Goal: Task Accomplishment & Management: Complete application form

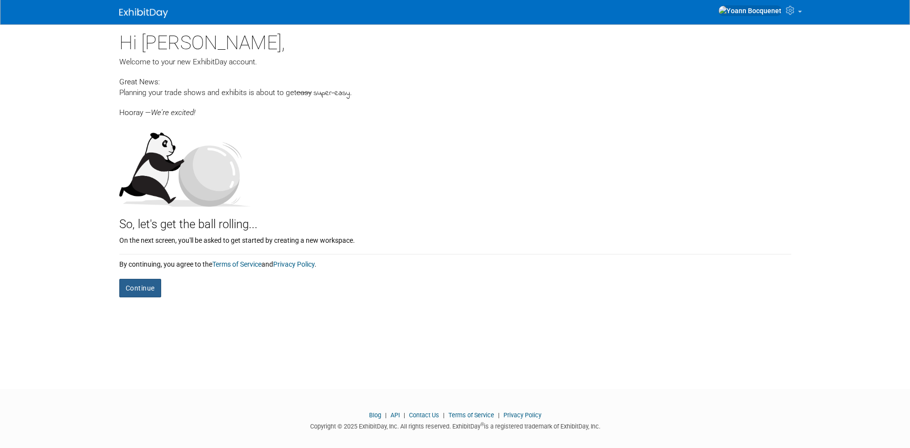
click at [141, 287] on button "Continue" at bounding box center [140, 288] width 42 height 19
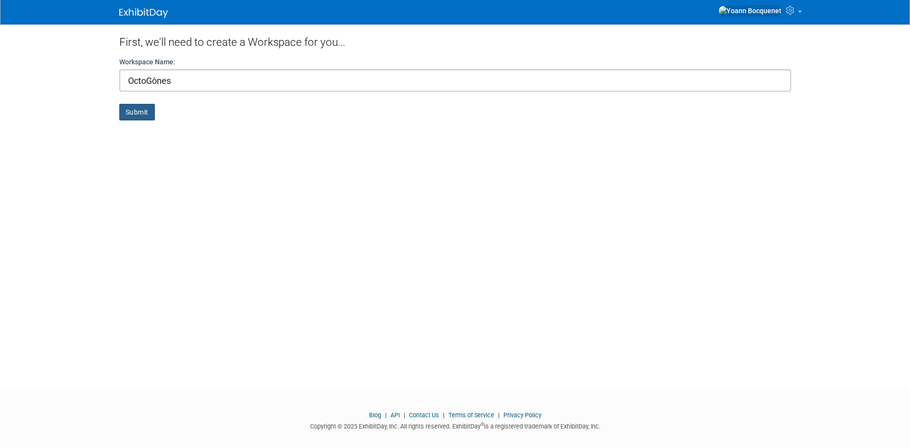
type input "OctoGônes"
click at [138, 119] on button "Submit" at bounding box center [137, 112] width 36 height 17
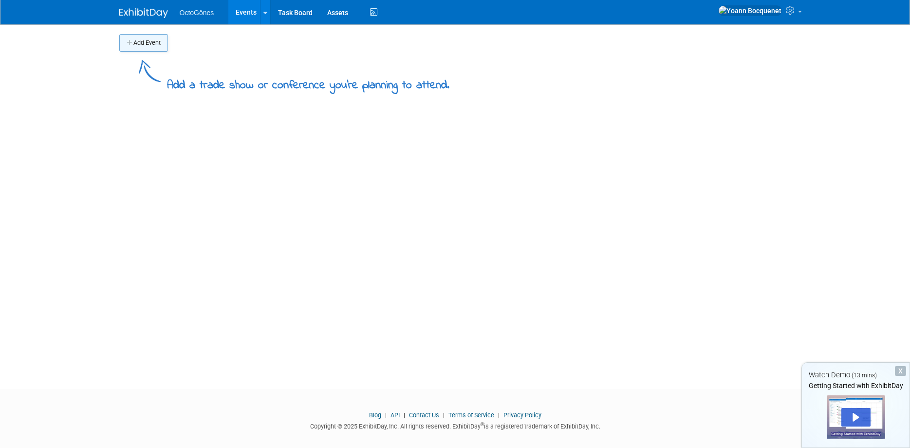
click at [155, 48] on button "Add Event" at bounding box center [143, 43] width 49 height 18
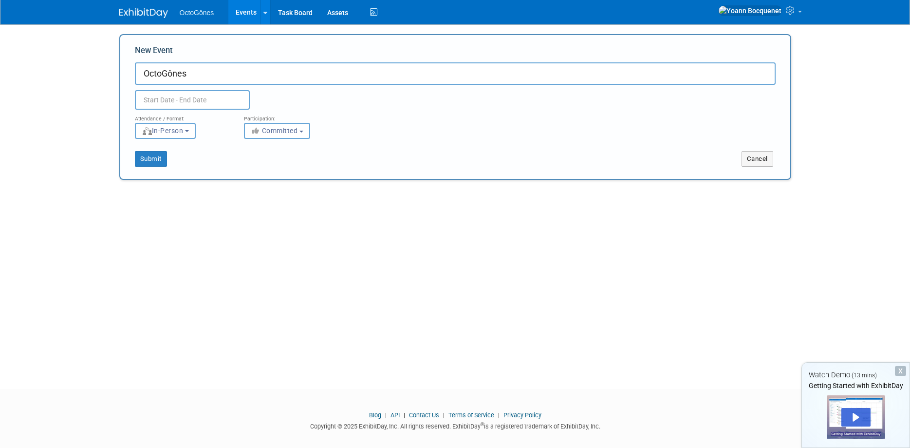
type input "OctoGônes"
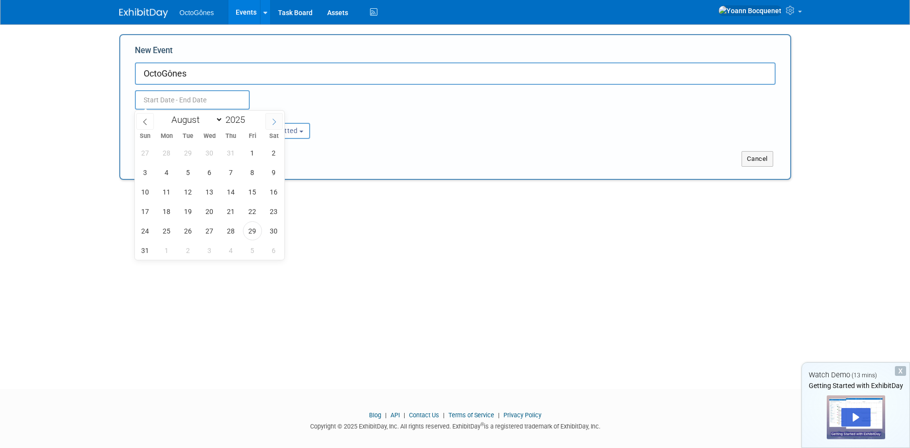
click at [274, 124] on icon at bounding box center [274, 121] width 7 height 7
select select "11"
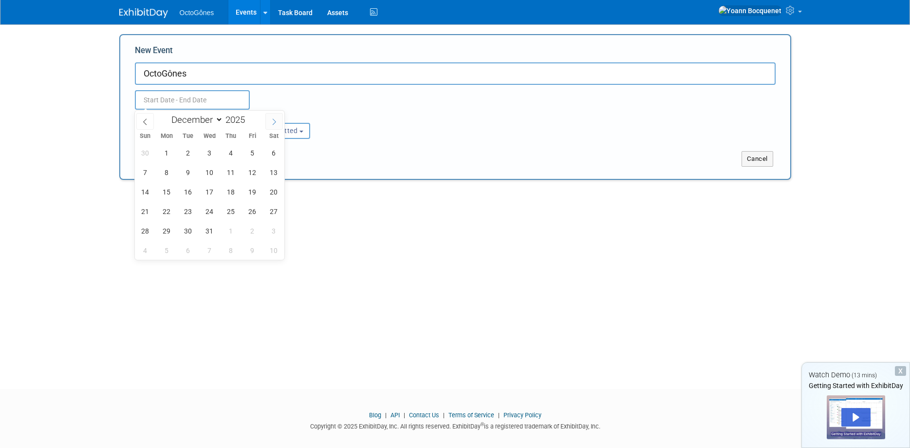
click at [274, 124] on icon at bounding box center [274, 121] width 7 height 7
type input "2026"
click at [274, 124] on icon at bounding box center [274, 121] width 7 height 7
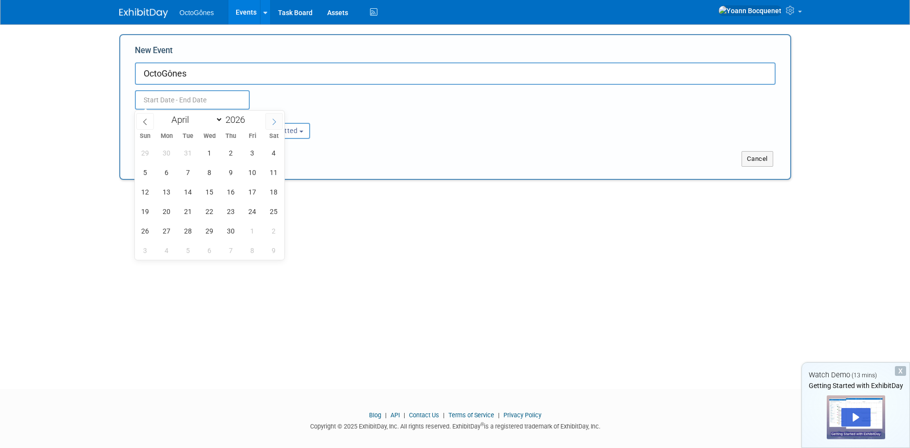
click at [274, 124] on icon at bounding box center [274, 121] width 7 height 7
select select "4"
click at [249, 209] on span "22" at bounding box center [252, 211] width 19 height 19
click at [152, 228] on span "24" at bounding box center [145, 230] width 19 height 19
type input "May 22, 2026 to May 24, 2026"
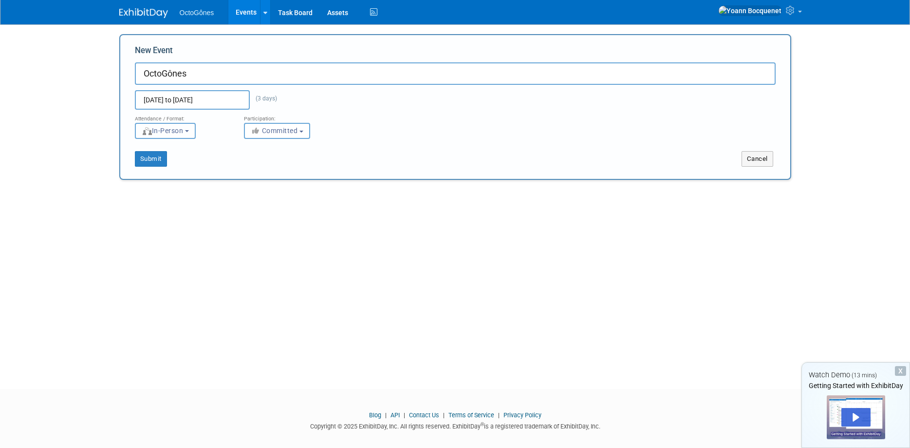
click at [189, 131] on b "button" at bounding box center [187, 131] width 4 height 2
click at [187, 153] on label "In-Person" at bounding box center [168, 151] width 56 height 13
click at [144, 153] on input "In-Person" at bounding box center [141, 151] width 6 height 6
click at [298, 128] on span "Committed" at bounding box center [274, 131] width 47 height 8
click at [323, 128] on div "<i class="fas fa-thumbs-up" style="color: #a5a5a5; padding-right: 2px; min-widt…" at bounding box center [291, 131] width 94 height 16
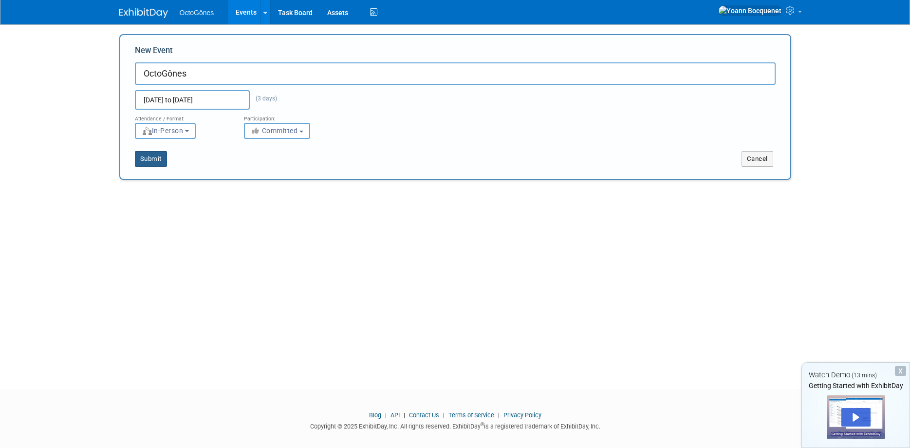
click at [148, 158] on button "Submit" at bounding box center [151, 159] width 32 height 16
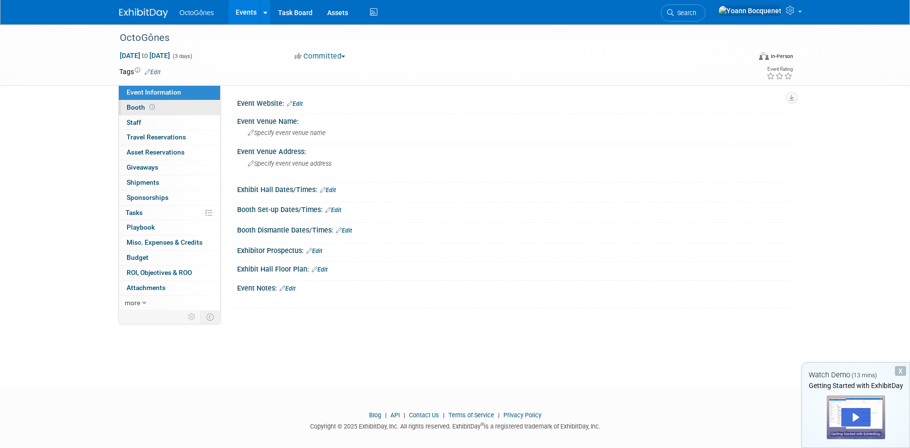
click at [171, 113] on link "Booth" at bounding box center [169, 107] width 101 height 15
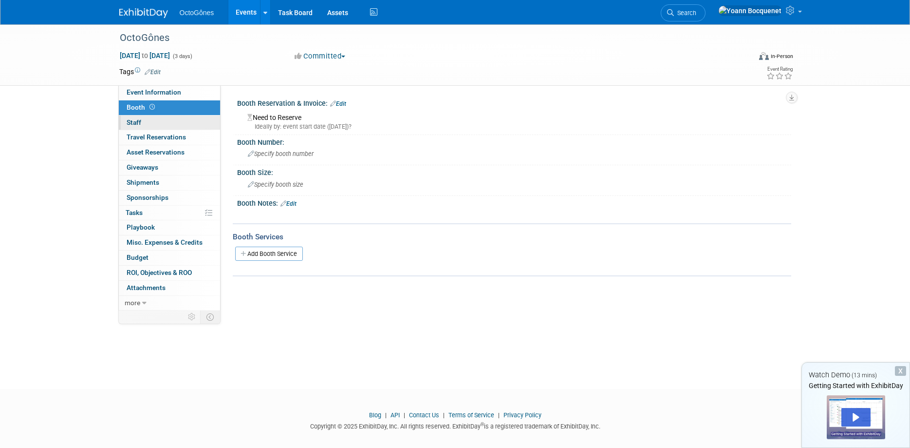
click at [168, 128] on link "0 Staff 0" at bounding box center [169, 122] width 101 height 15
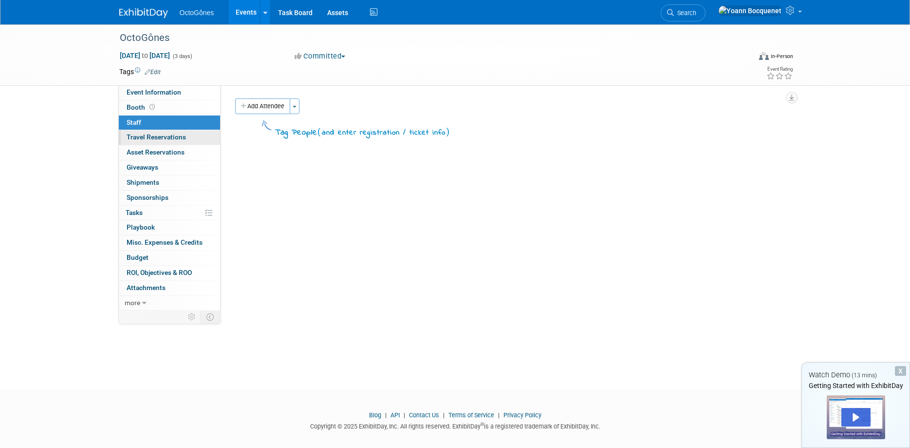
click at [167, 143] on link "0 Travel Reservations 0" at bounding box center [169, 137] width 101 height 15
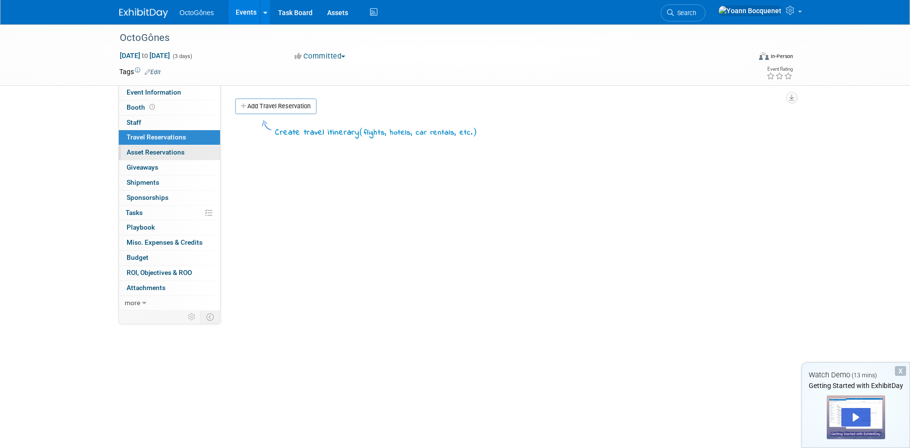
click at [165, 159] on link "0 Asset Reservations 0" at bounding box center [169, 152] width 101 height 15
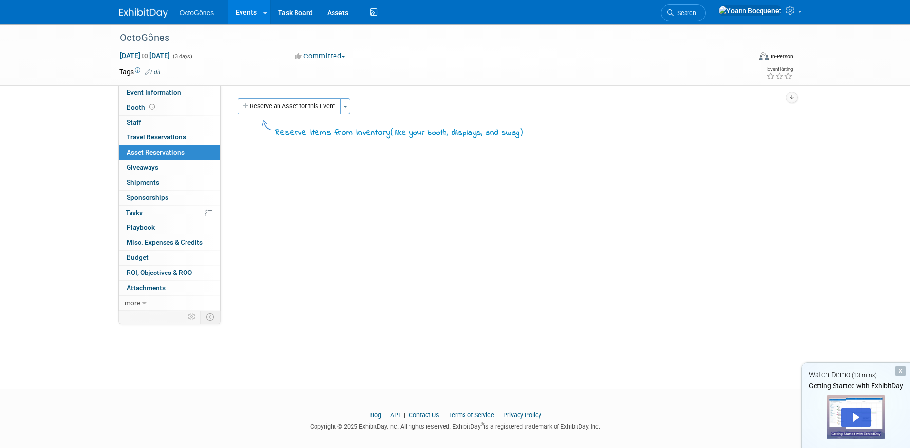
click at [167, 175] on div "0 Giveaways 0 Giveaways" at bounding box center [169, 167] width 101 height 15
click at [148, 169] on span "Giveaways 0" at bounding box center [143, 167] width 32 height 8
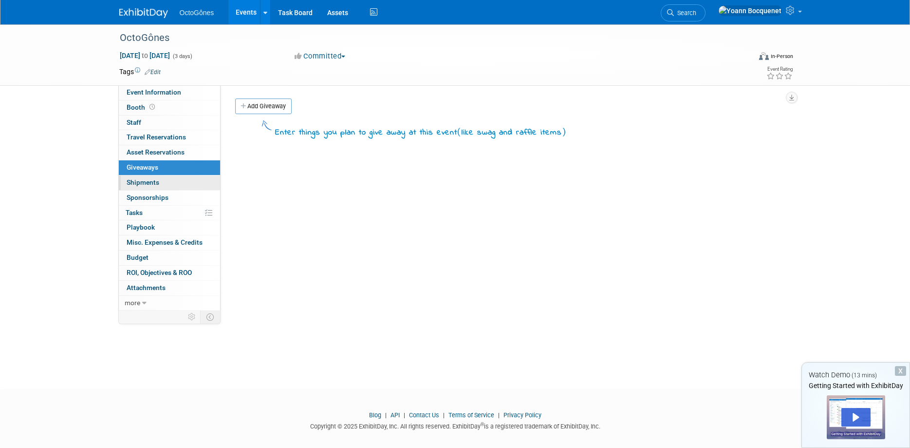
click at [148, 182] on span "Shipments 0" at bounding box center [143, 182] width 33 height 8
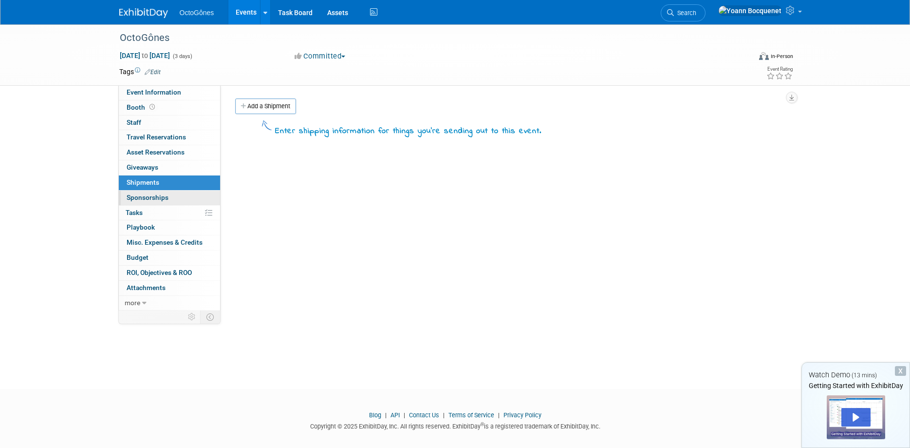
click at [148, 196] on span "Sponsorships 0" at bounding box center [148, 197] width 42 height 8
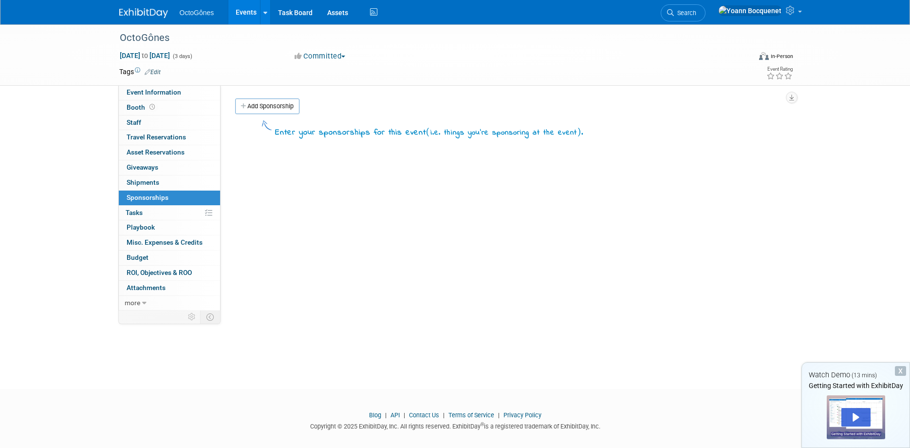
click at [397, 274] on div "Event Website: Edit Event Venue Name: Specify event venue name Event Venue Addr…" at bounding box center [506, 197] width 571 height 225
